Goal: Information Seeking & Learning: Learn about a topic

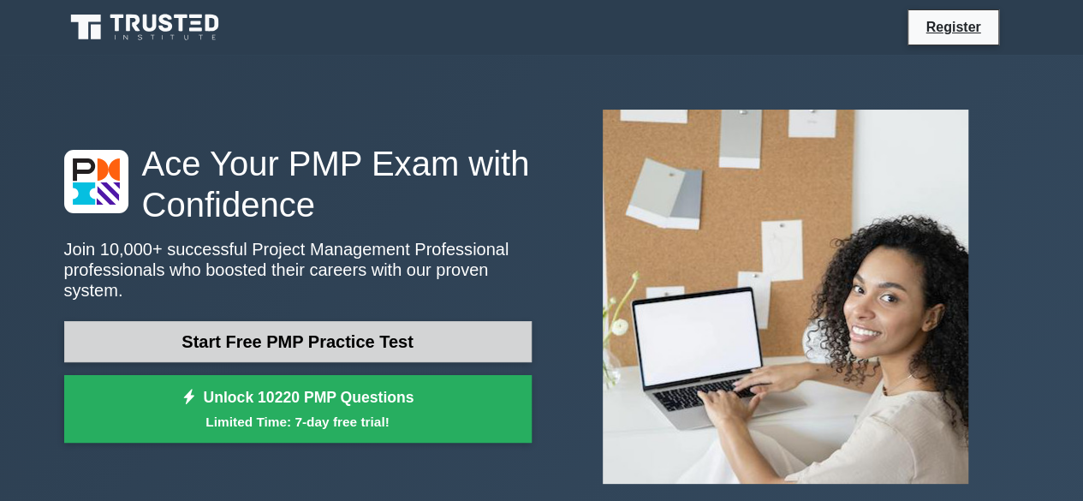
click at [319, 342] on link "Start Free PMP Practice Test" at bounding box center [297, 341] width 467 height 41
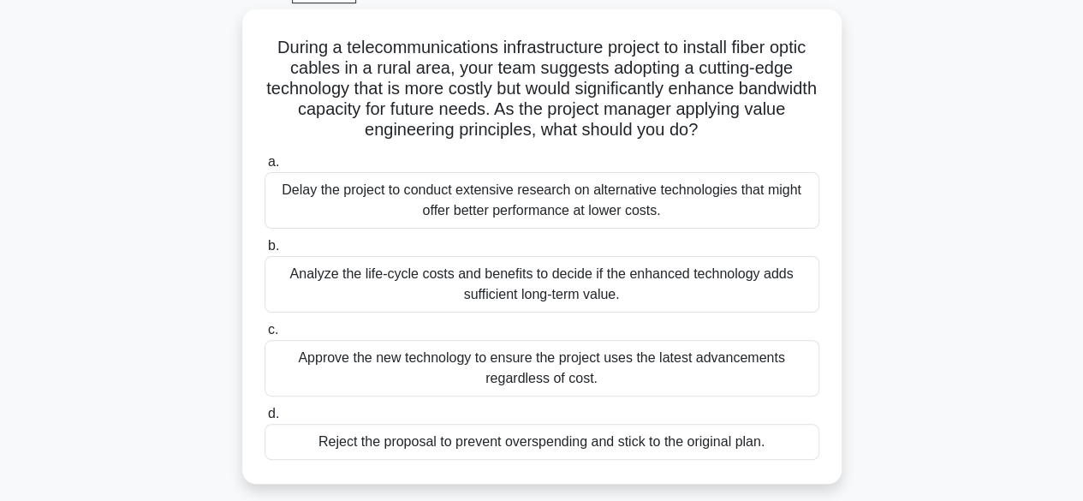
scroll to position [103, 0]
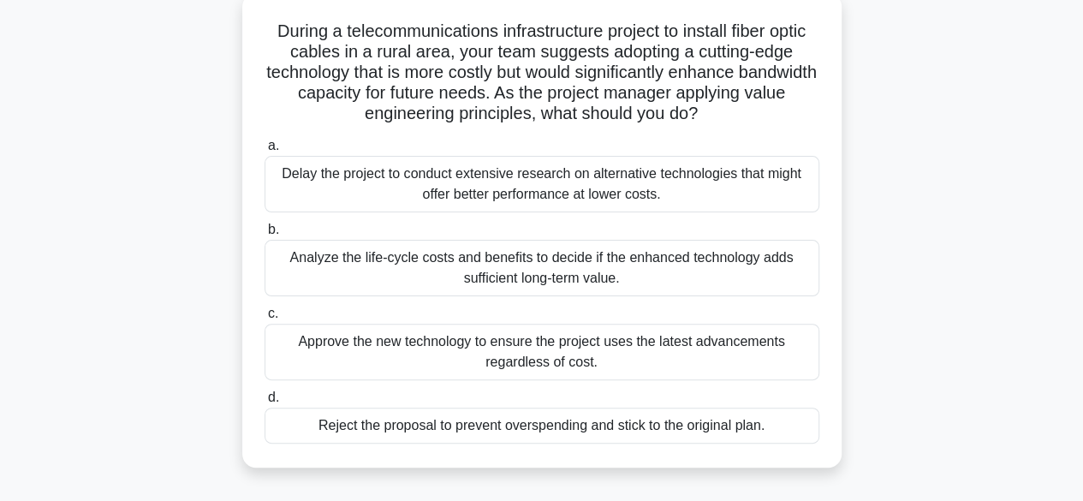
click at [671, 267] on div "Analyze the life-cycle costs and benefits to decide if the enhanced technology …" at bounding box center [542, 268] width 555 height 57
click at [265, 235] on input "b. Analyze the life-cycle costs and benefits to decide if the enhanced technolo…" at bounding box center [265, 229] width 0 height 11
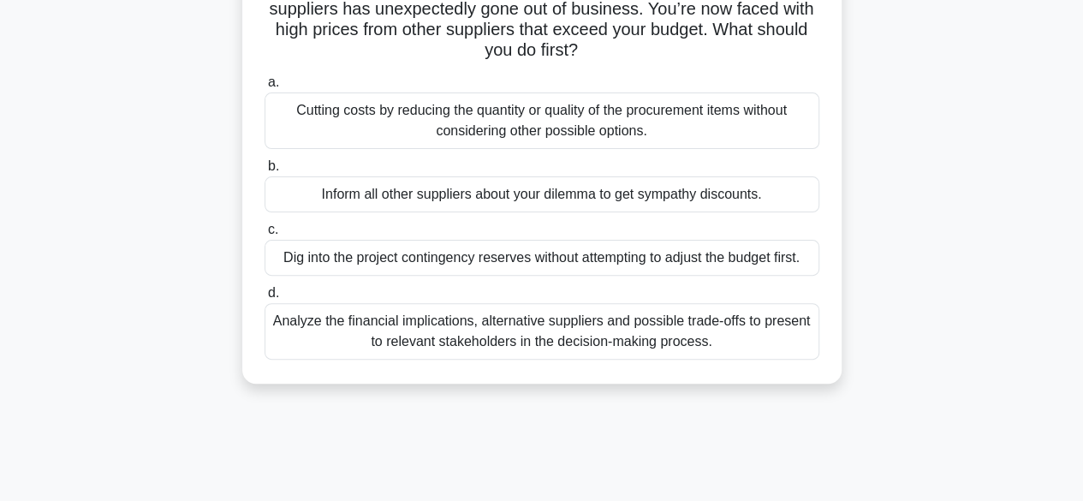
scroll to position [116, 0]
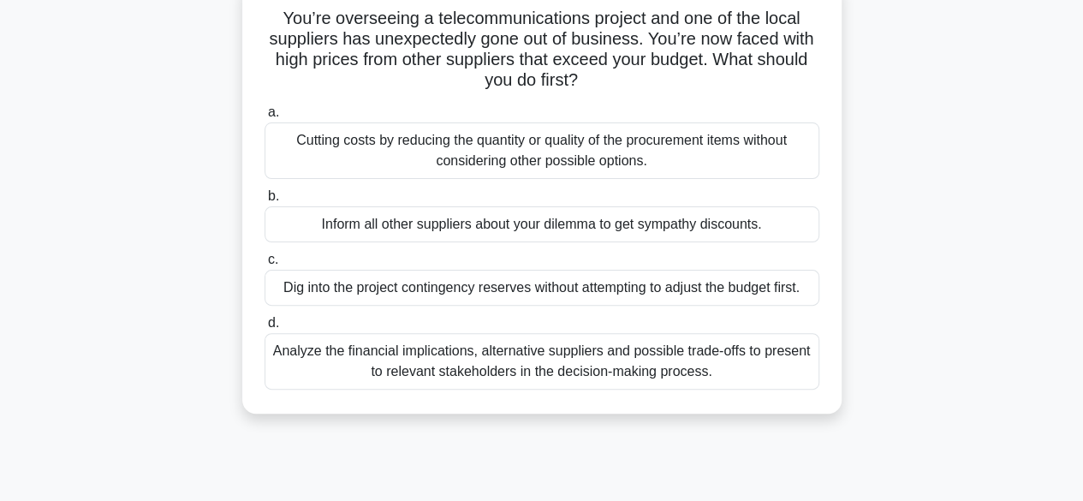
click at [640, 364] on div "Analyze the financial implications, alternative suppliers and possible trade-of…" at bounding box center [542, 361] width 555 height 57
click at [265, 329] on input "d. Analyze the financial implications, alternative suppliers and possible trade…" at bounding box center [265, 323] width 0 height 11
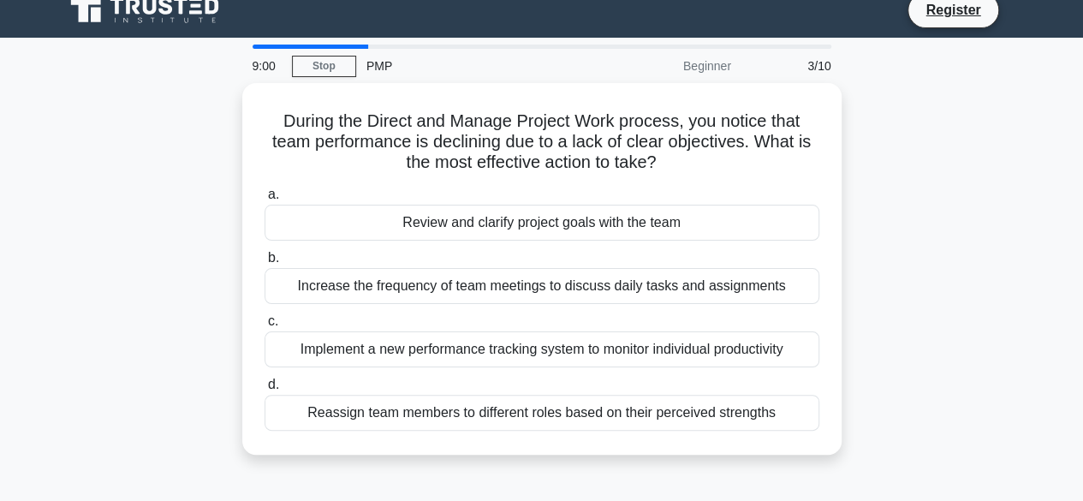
scroll to position [0, 0]
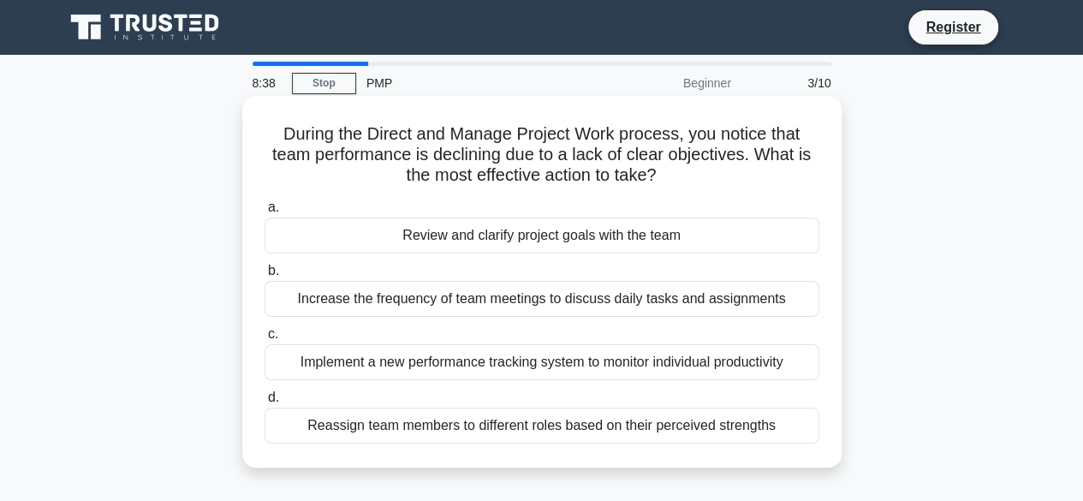
click at [599, 239] on div "Review and clarify project goals with the team" at bounding box center [542, 235] width 555 height 36
click at [265, 213] on input "a. Review and clarify project goals with the team" at bounding box center [265, 207] width 0 height 11
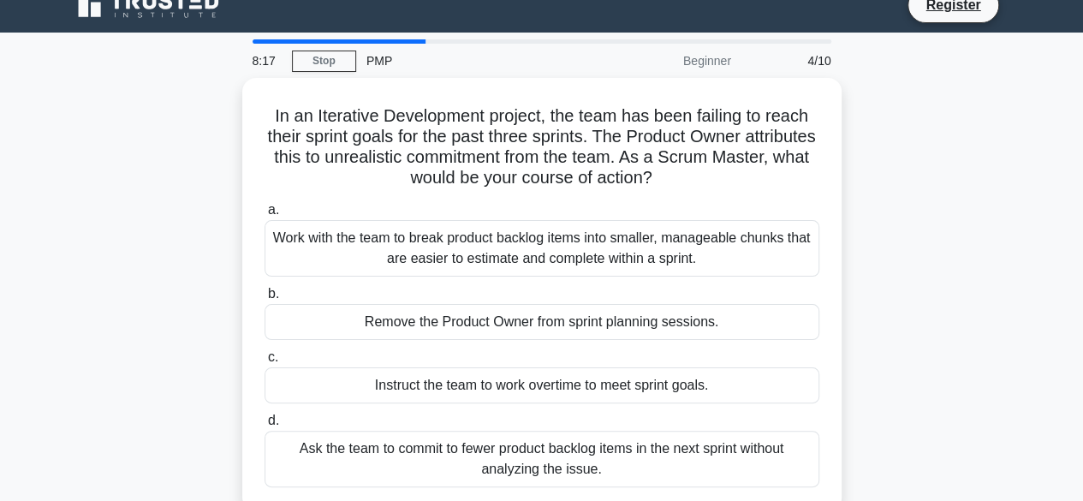
scroll to position [34, 0]
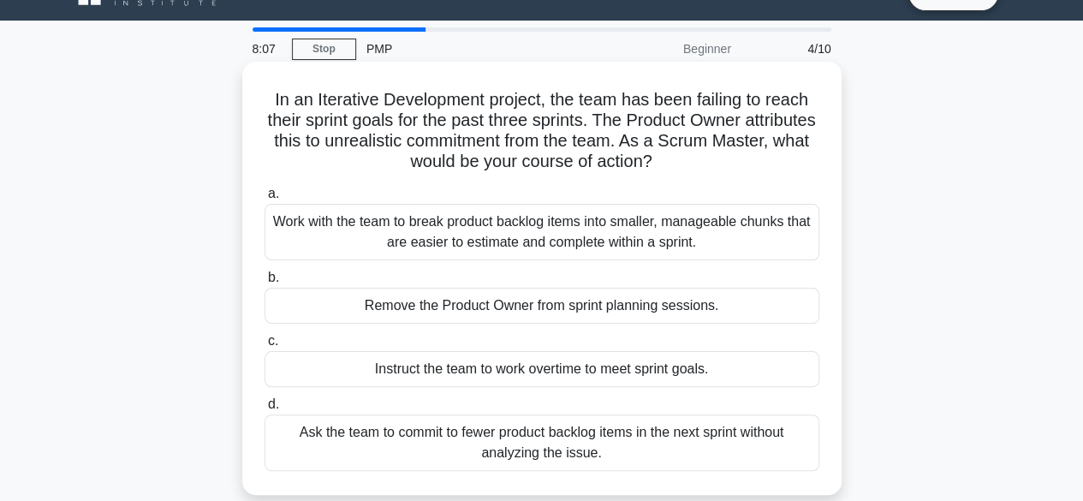
click at [539, 223] on div "Work with the team to break product backlog items into smaller, manageable chun…" at bounding box center [542, 232] width 555 height 57
click at [265, 199] on input "a. Work with the team to break product backlog items into smaller, manageable c…" at bounding box center [265, 193] width 0 height 11
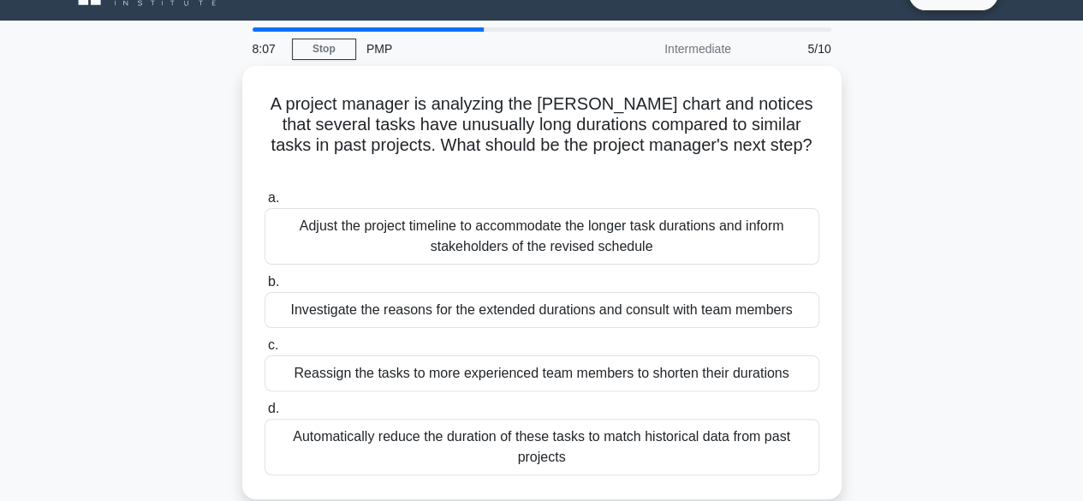
scroll to position [0, 0]
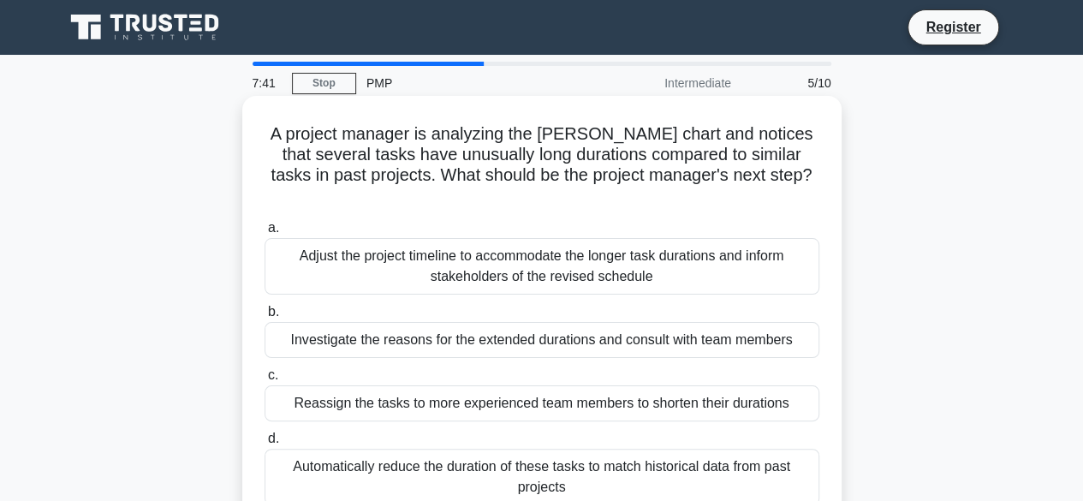
click at [518, 385] on div "Reassign the tasks to more experienced team members to shorten their durations" at bounding box center [542, 403] width 555 height 36
click at [265, 381] on input "c. Reassign the tasks to more experienced team members to shorten their duratio…" at bounding box center [265, 375] width 0 height 11
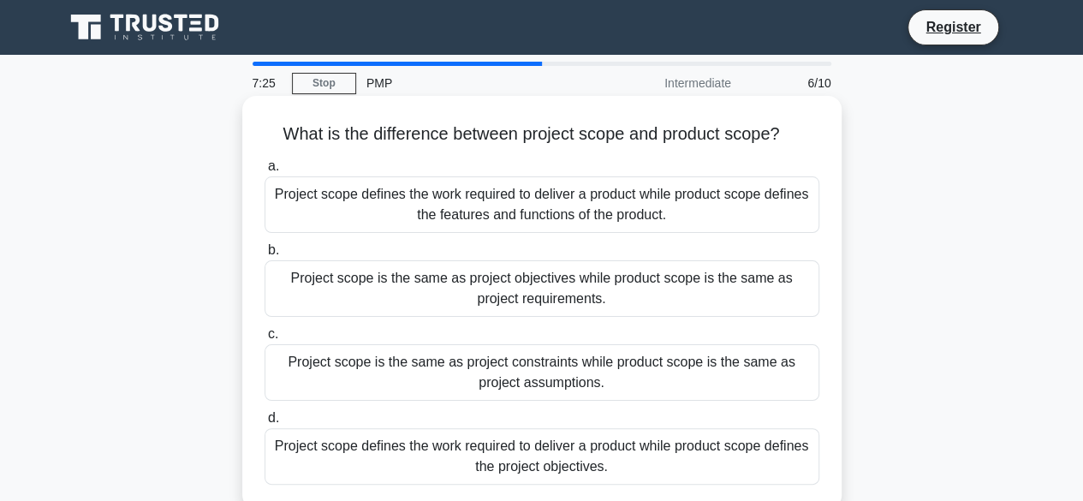
click at [521, 214] on div "Project scope defines the work required to deliver a product while product scop…" at bounding box center [542, 204] width 555 height 57
click at [265, 172] on input "a. Project scope defines the work required to deliver a product while product s…" at bounding box center [265, 166] width 0 height 11
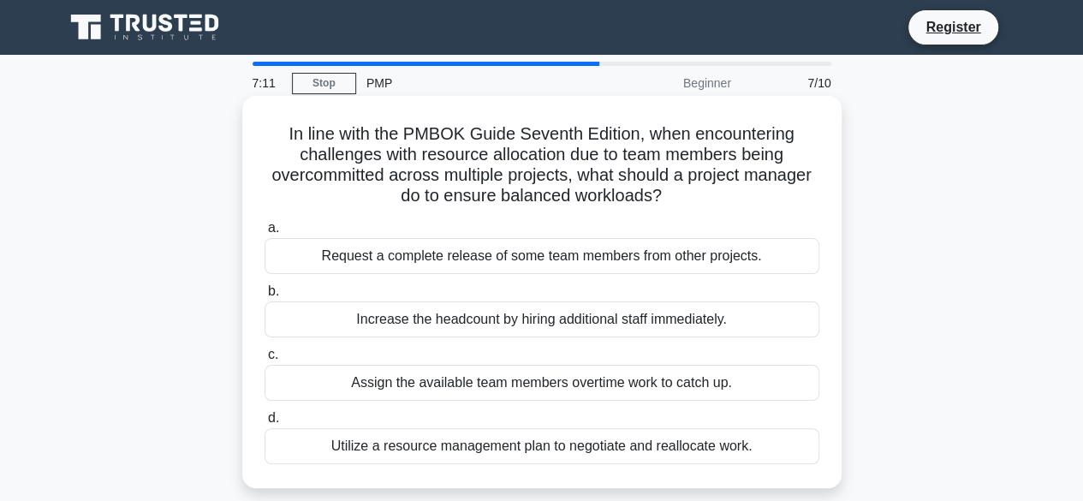
click at [475, 449] on div "Utilize a resource management plan to negotiate and reallocate work." at bounding box center [542, 446] width 555 height 36
click at [265, 424] on input "d. Utilize a resource management plan to negotiate and reallocate work." at bounding box center [265, 418] width 0 height 11
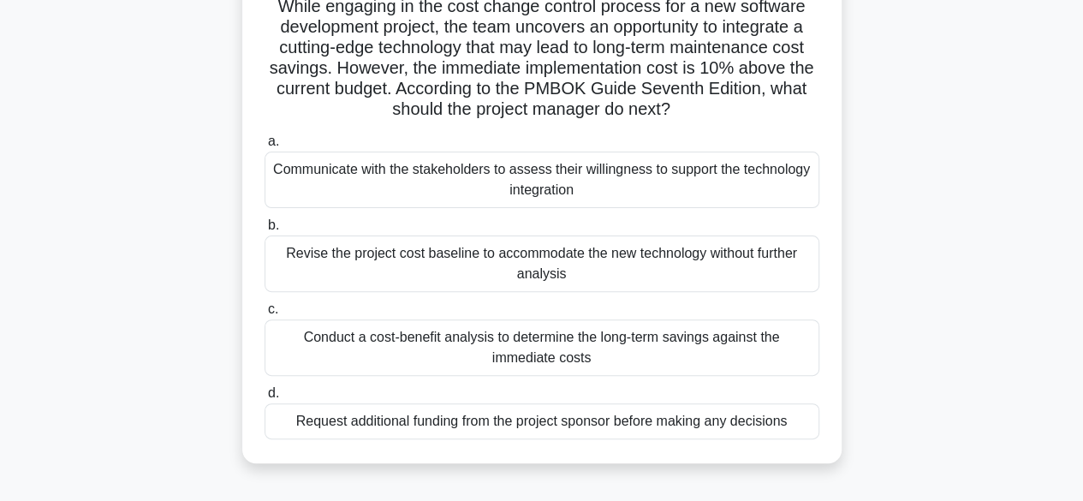
scroll to position [148, 0]
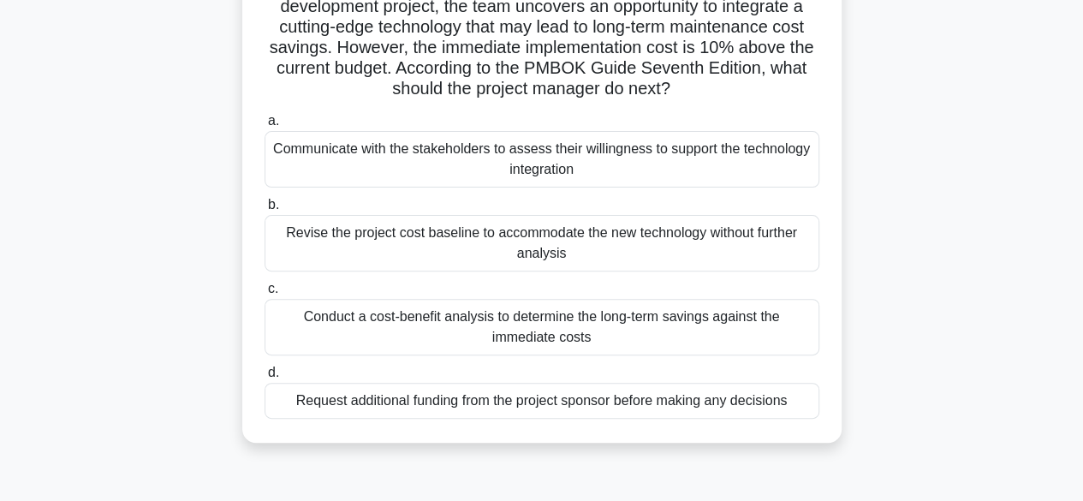
click at [618, 329] on div "Conduct a cost-benefit analysis to determine the long-term savings against the …" at bounding box center [542, 327] width 555 height 57
click at [265, 295] on input "c. Conduct a cost-benefit analysis to determine the long-term savings against t…" at bounding box center [265, 288] width 0 height 11
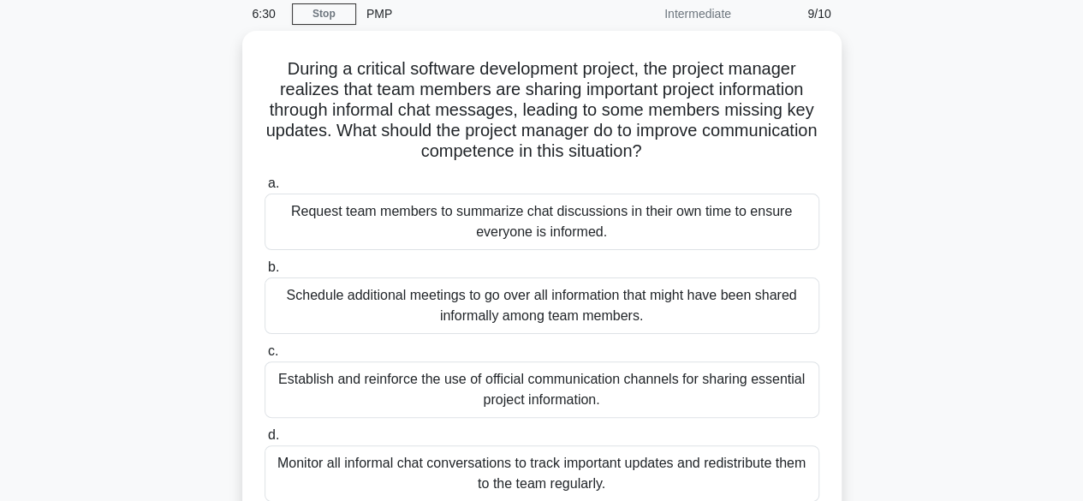
scroll to position [103, 0]
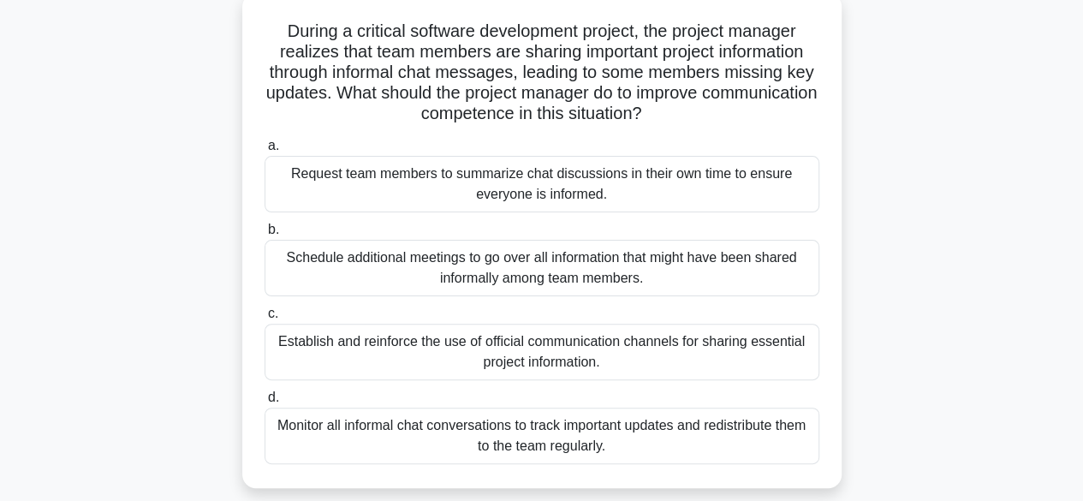
click at [647, 351] on div "Establish and reinforce the use of official communication channels for sharing …" at bounding box center [542, 352] width 555 height 57
click at [265, 319] on input "c. Establish and reinforce the use of official communication channels for shari…" at bounding box center [265, 313] width 0 height 11
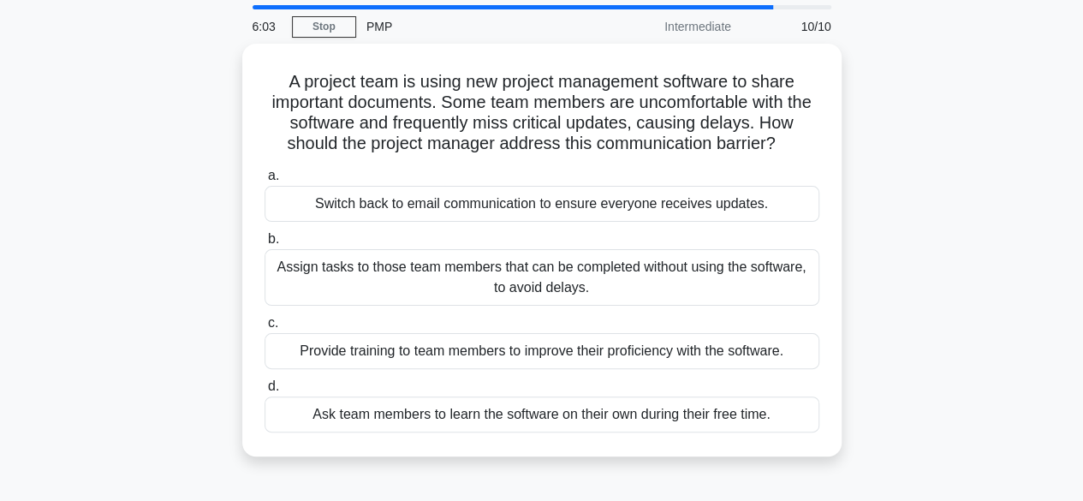
scroll to position [68, 0]
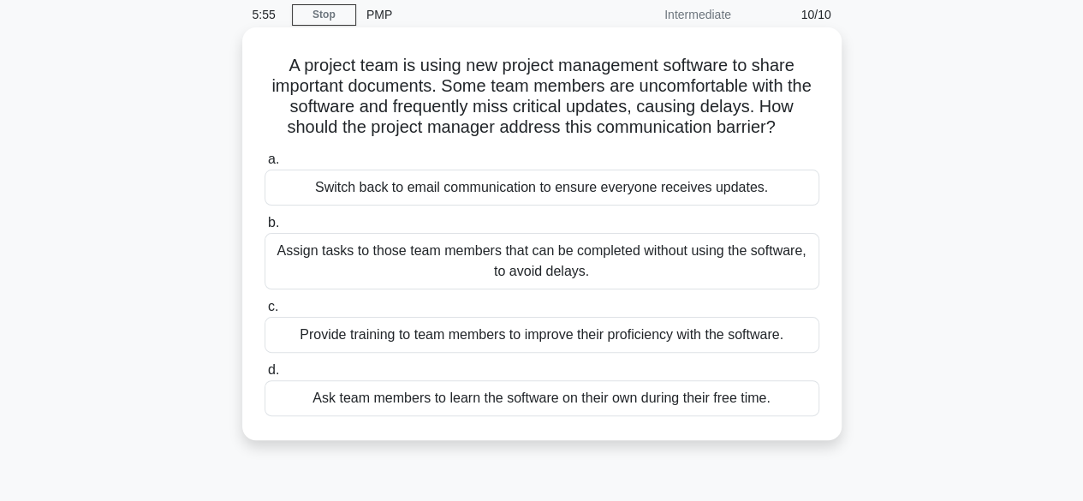
click at [741, 339] on div "Provide training to team members to improve their proficiency with the software." at bounding box center [542, 335] width 555 height 36
click at [265, 313] on input "c. Provide training to team members to improve their proficiency with the softw…" at bounding box center [265, 306] width 0 height 11
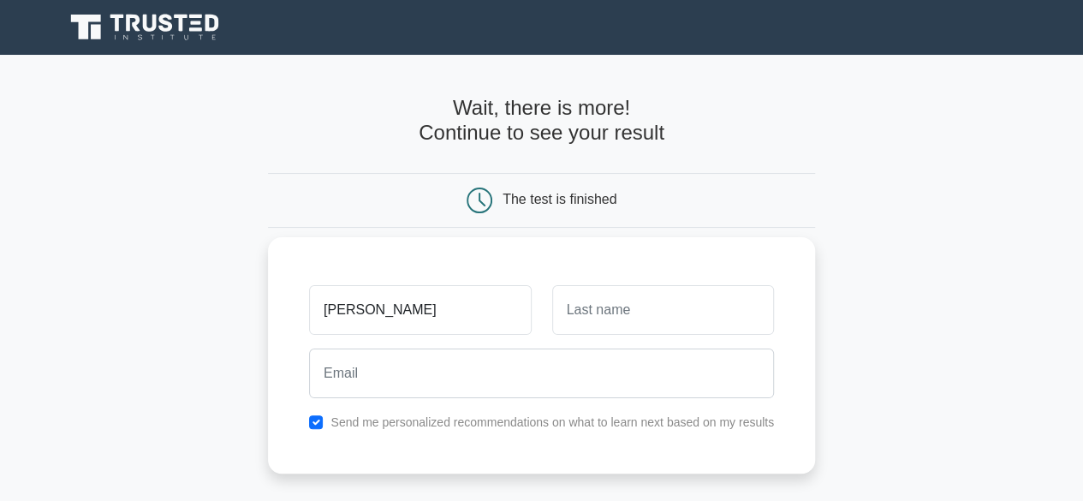
type input "martin"
click at [646, 313] on input "text" at bounding box center [663, 310] width 222 height 50
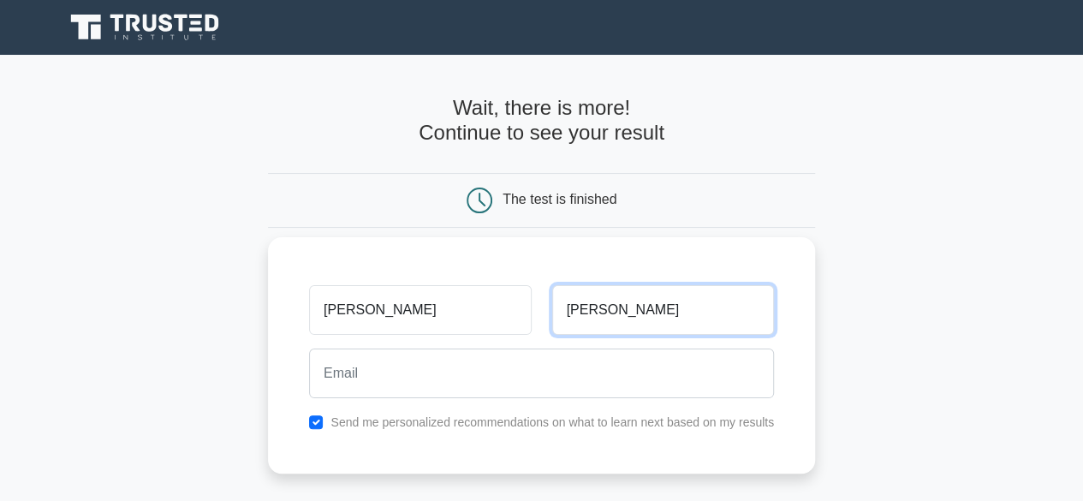
type input "alex"
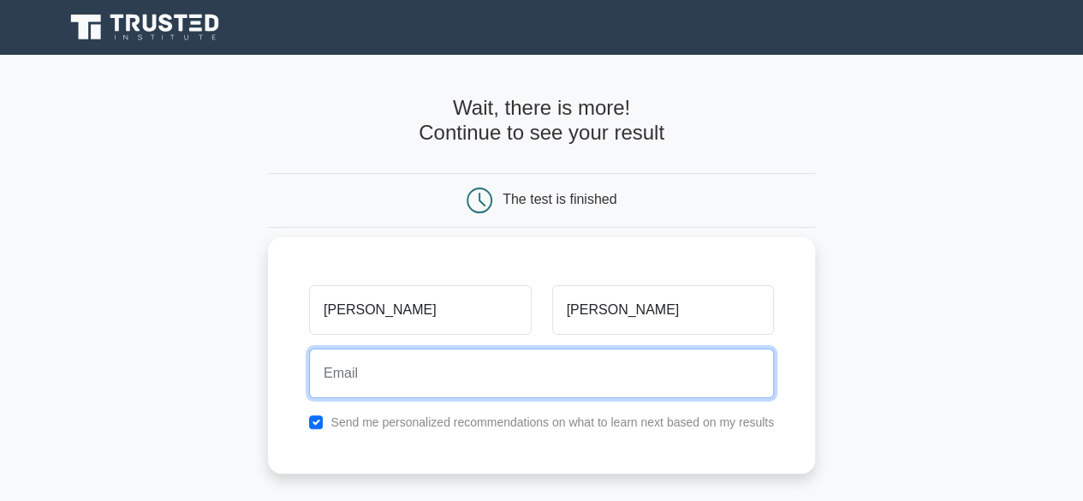
click at [558, 366] on input "email" at bounding box center [541, 373] width 465 height 50
type input "k"
type input "macs2212@gmail.com"
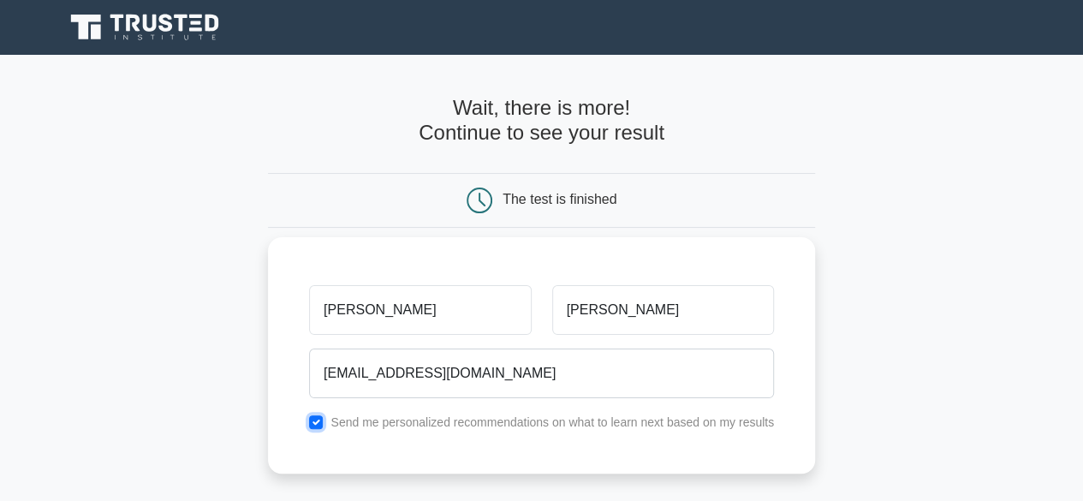
click at [319, 419] on input "checkbox" at bounding box center [316, 422] width 14 height 14
checkbox input "false"
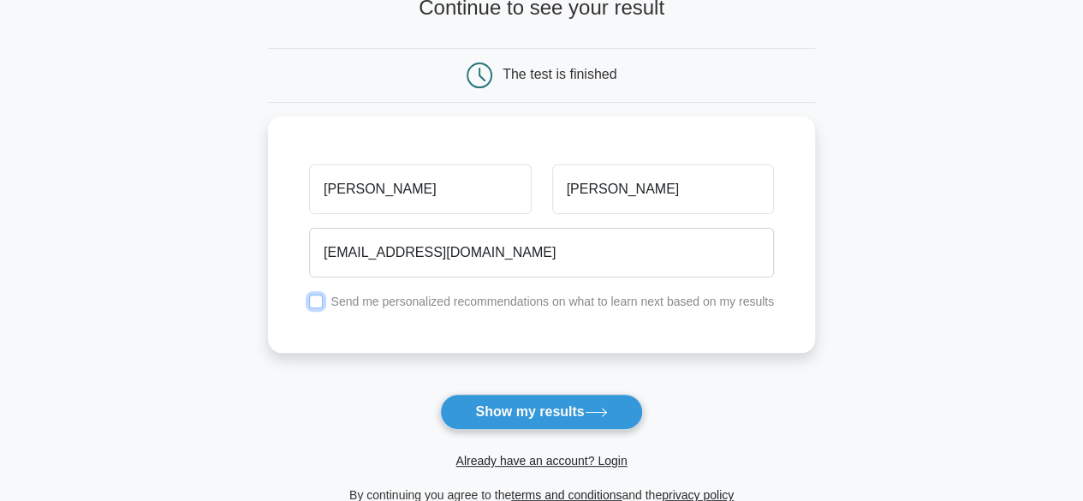
scroll to position [137, 0]
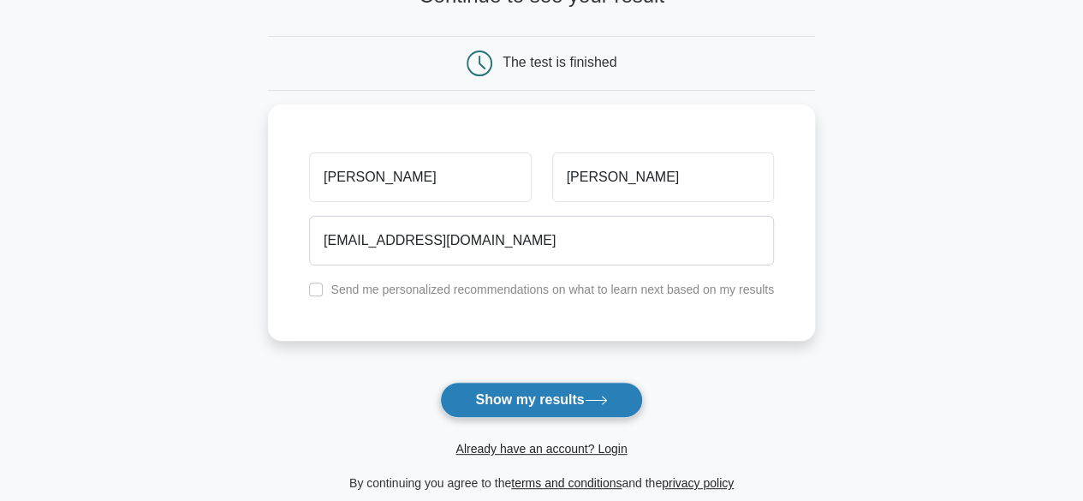
click at [564, 407] on button "Show my results" at bounding box center [541, 400] width 202 height 36
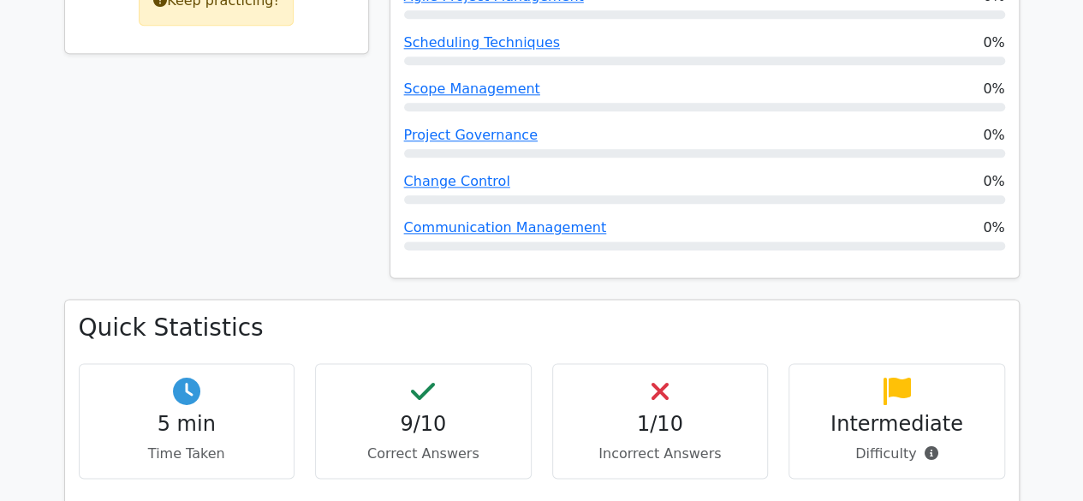
scroll to position [993, 0]
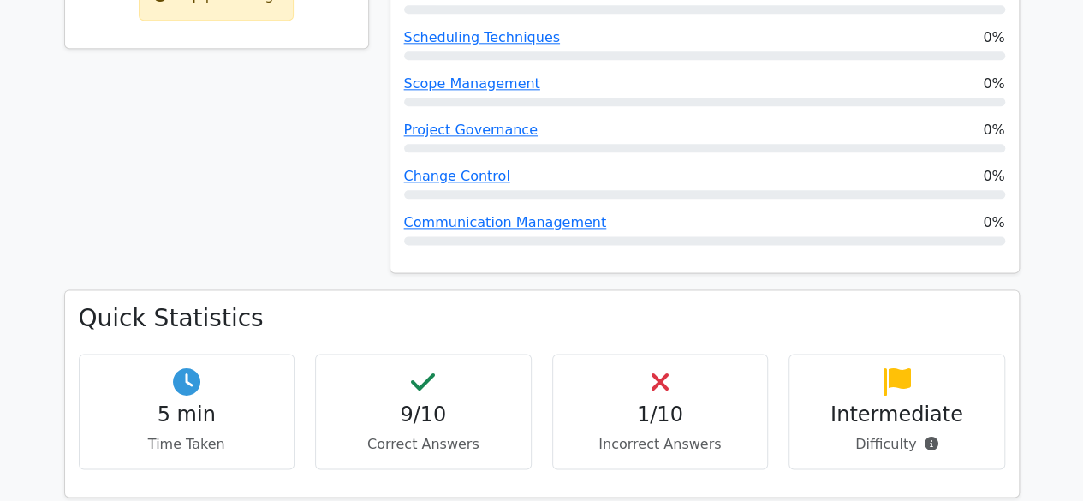
click at [659, 402] on h4 "1/10" at bounding box center [661, 414] width 188 height 25
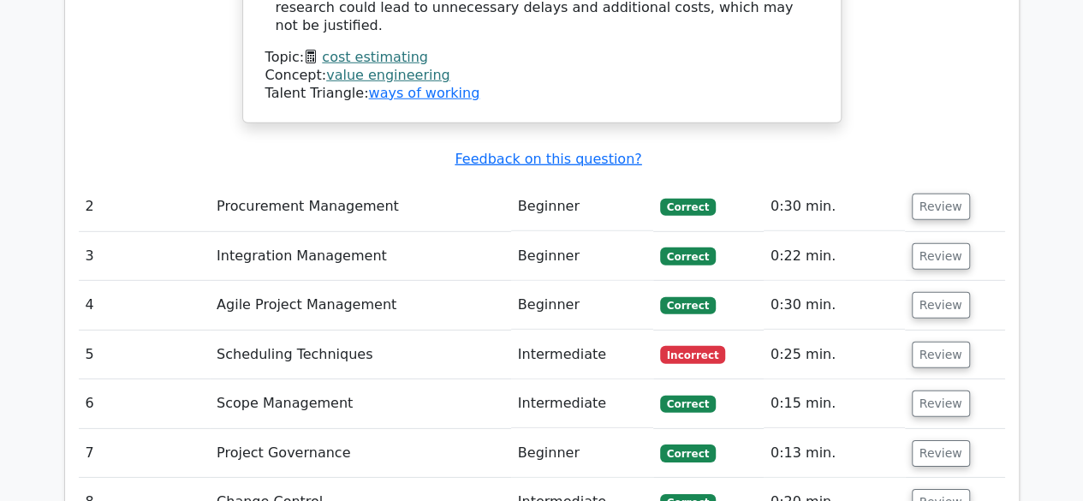
scroll to position [2420, 0]
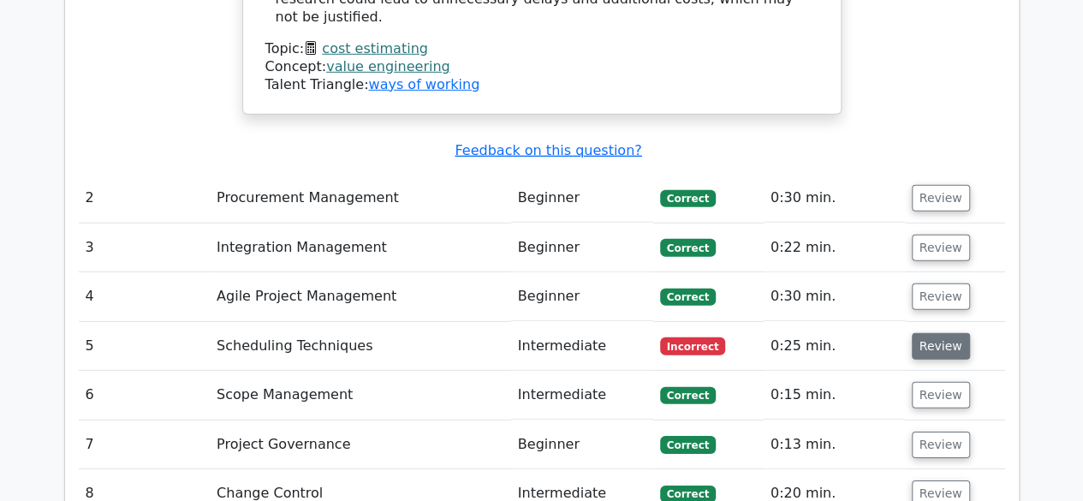
click at [925, 333] on button "Review" at bounding box center [941, 346] width 58 height 27
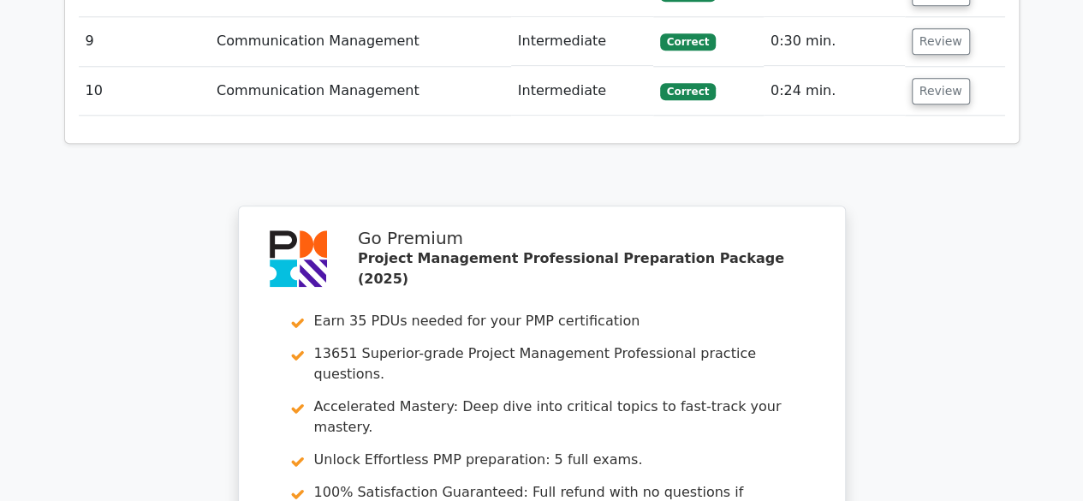
scroll to position [4177, 0]
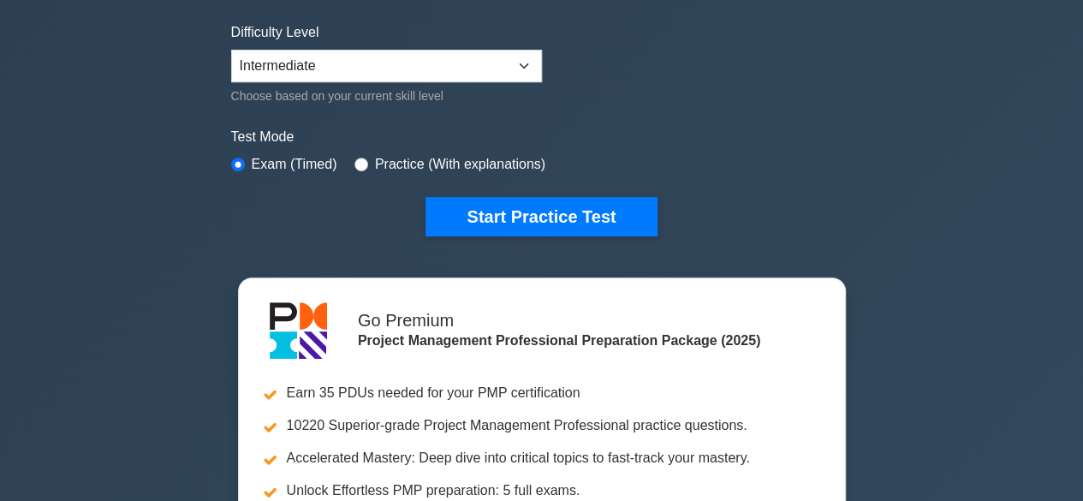
scroll to position [411, 0]
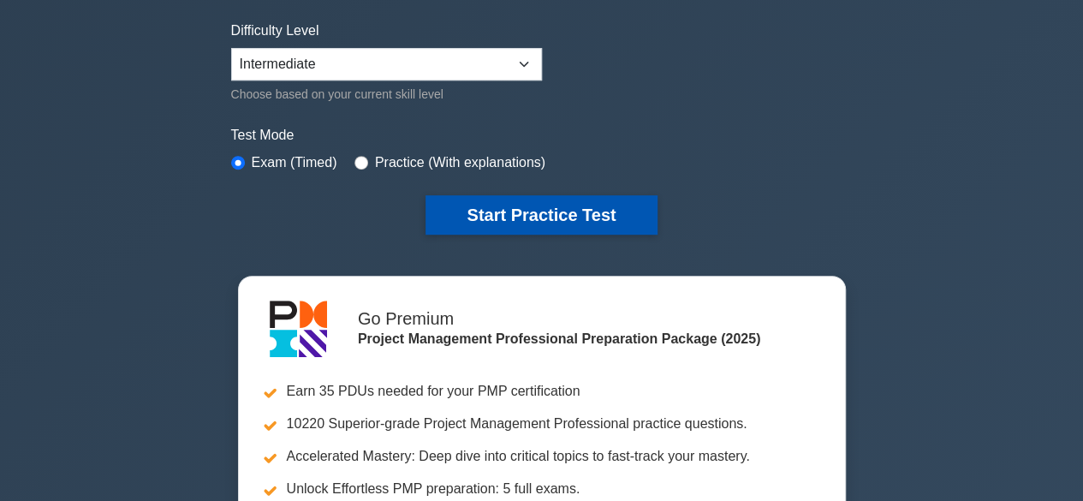
click at [526, 213] on button "Start Practice Test" at bounding box center [541, 214] width 231 height 39
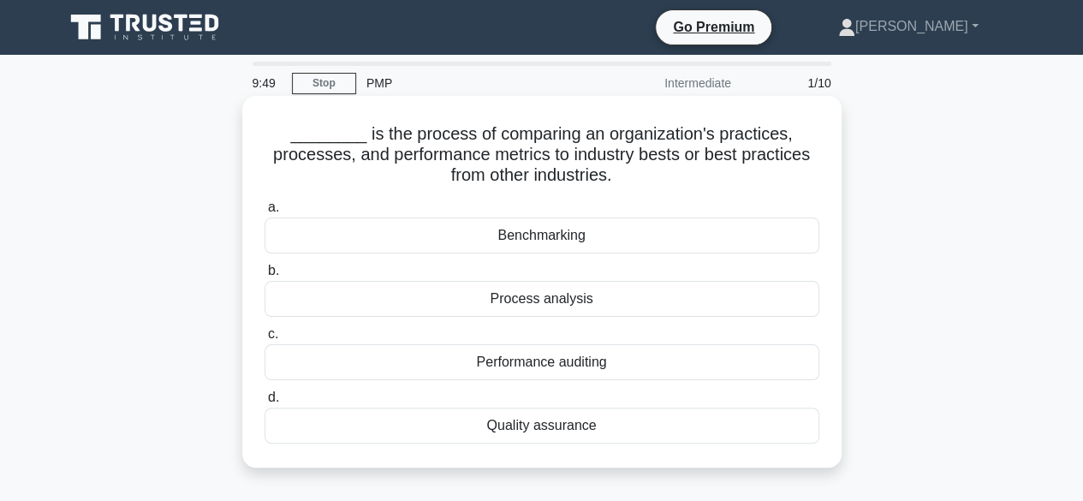
click at [527, 301] on div "Process analysis" at bounding box center [542, 299] width 555 height 36
click at [265, 277] on input "b. Process analysis" at bounding box center [265, 270] width 0 height 11
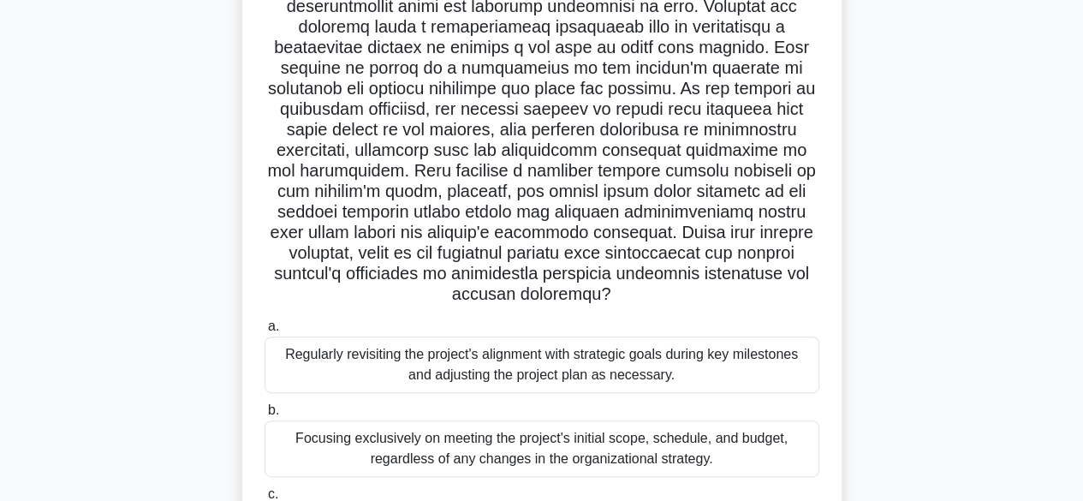
scroll to position [205, 0]
